Goal: Check status: Check status

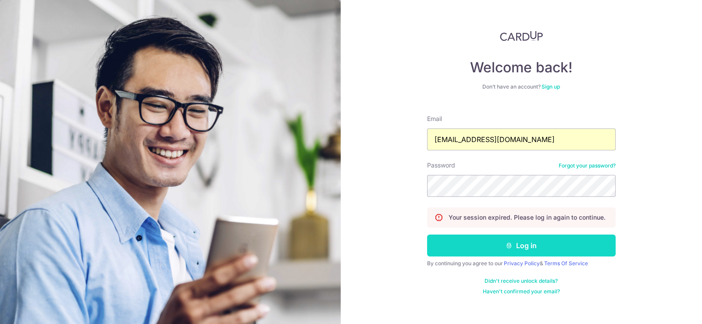
click at [516, 243] on button "Log in" at bounding box center [521, 245] width 188 height 22
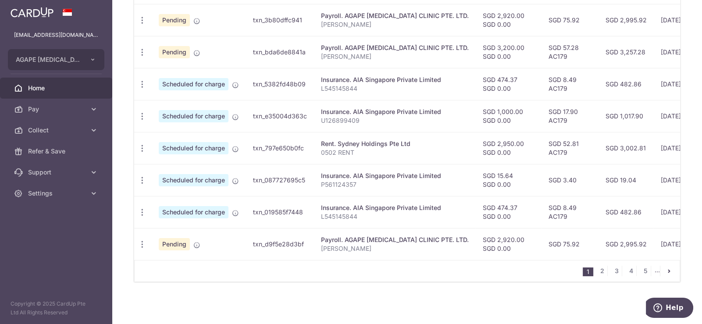
scroll to position [355, 0]
click at [598, 270] on link "2" at bounding box center [601, 271] width 11 height 11
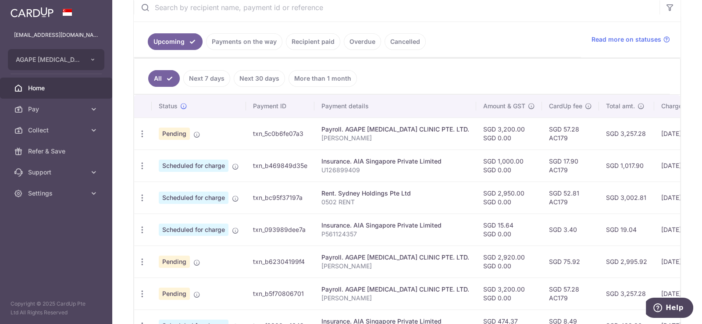
scroll to position [92, 0]
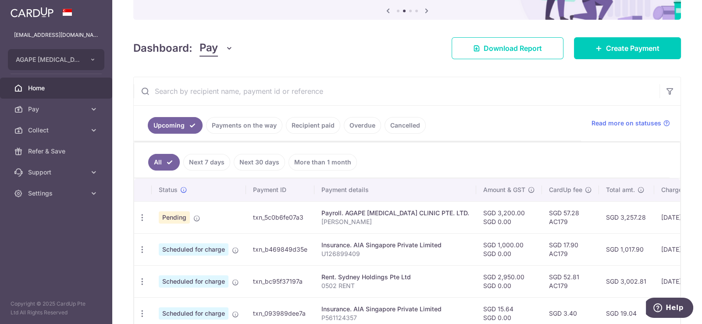
click at [247, 123] on link "Payments on the way" at bounding box center [244, 125] width 76 height 17
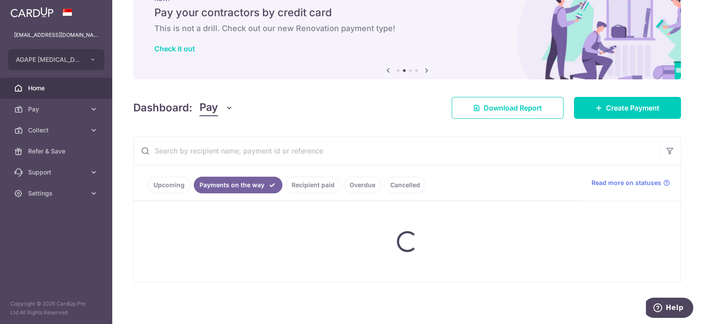
scroll to position [66, 0]
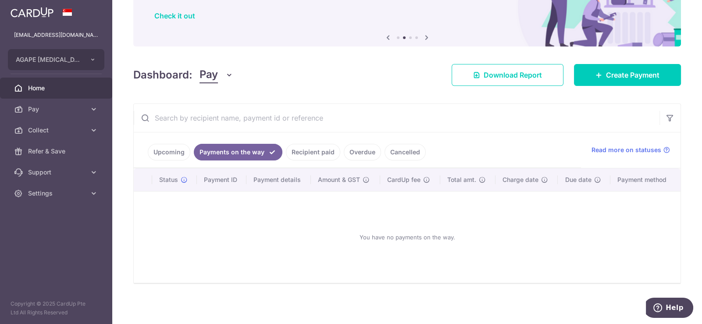
click at [321, 153] on link "Recipient paid" at bounding box center [313, 152] width 54 height 17
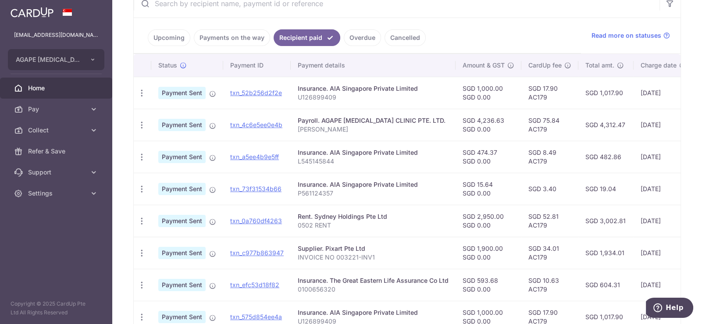
scroll to position [224, 0]
